Goal: Transaction & Acquisition: Subscribe to service/newsletter

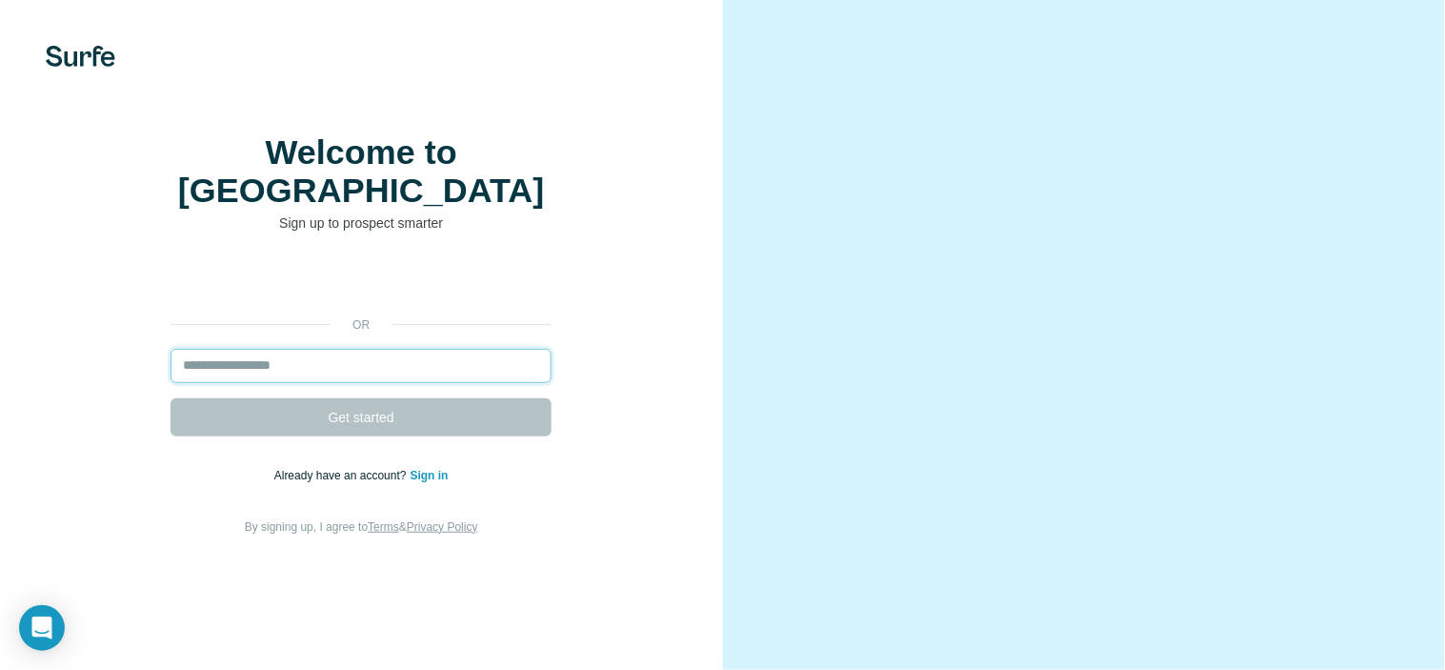
click at [424, 383] on input "email" at bounding box center [361, 366] width 381 height 34
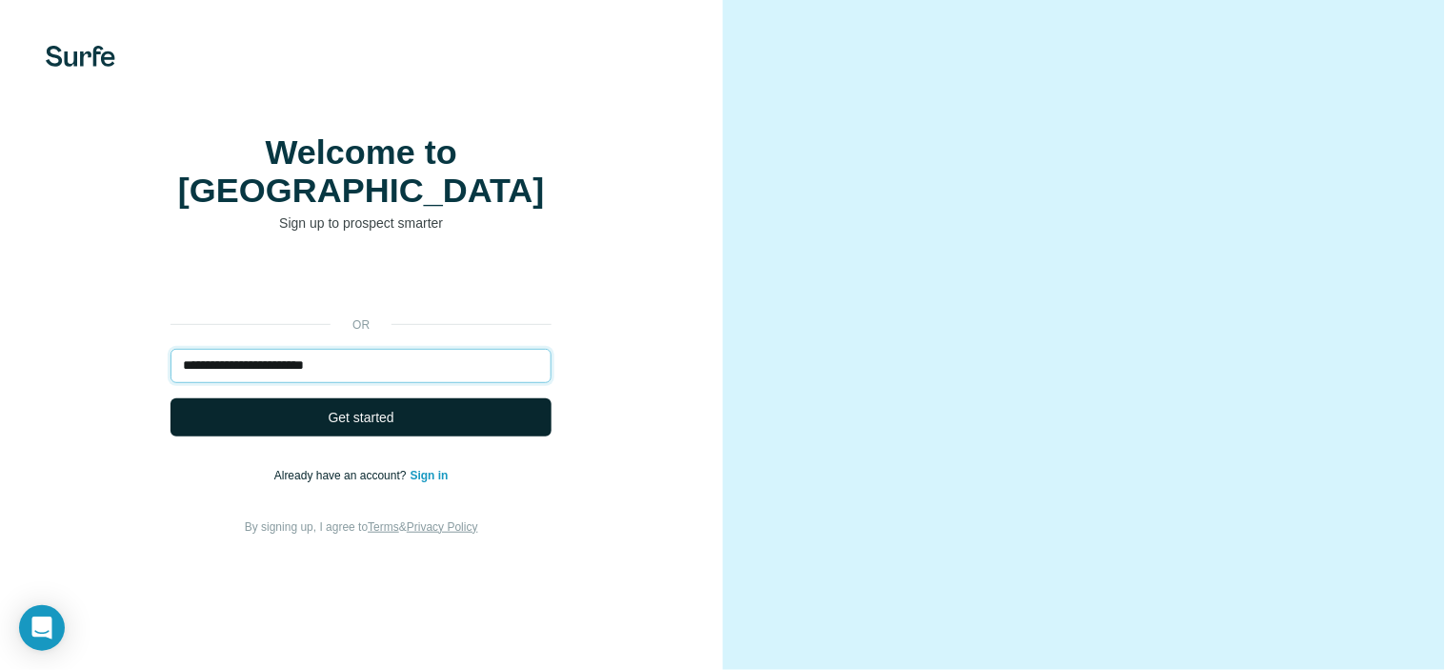
type input "**********"
click at [408, 436] on button "Get started" at bounding box center [361, 417] width 381 height 38
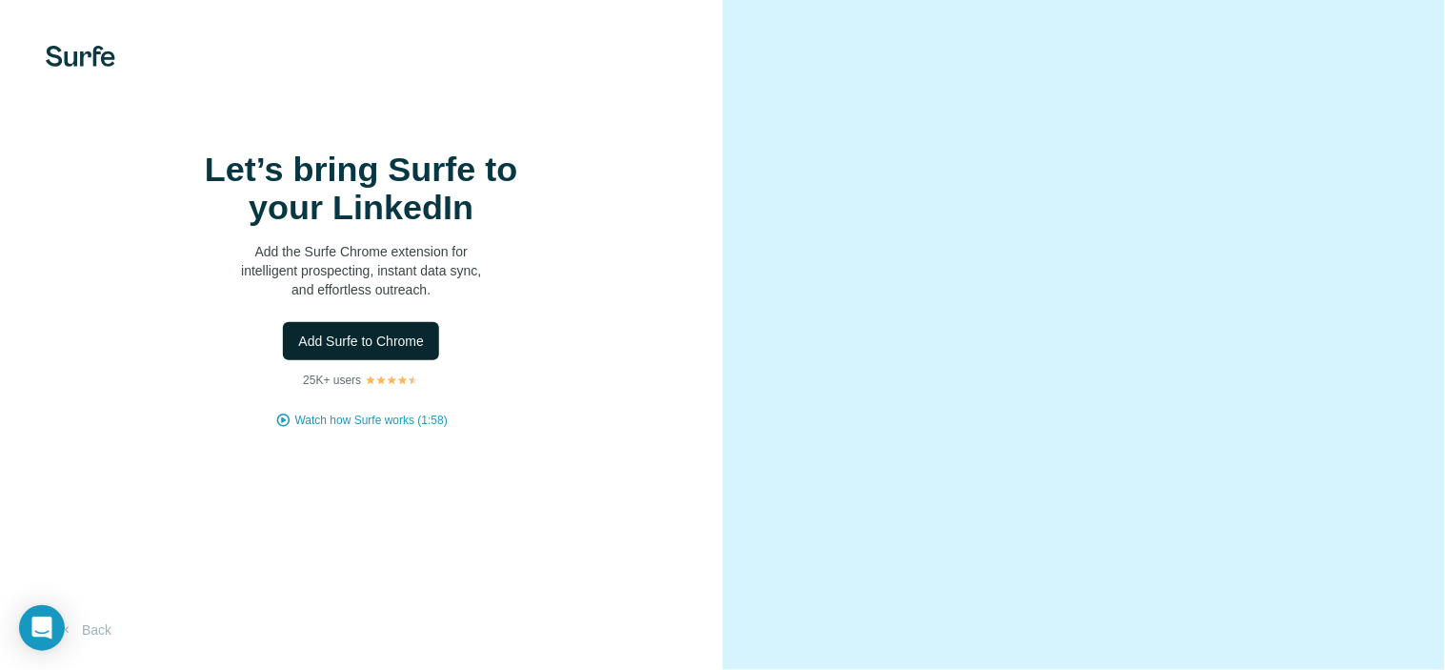
click at [403, 351] on span "Add Surfe to Chrome" at bounding box center [361, 341] width 126 height 19
